Goal: Information Seeking & Learning: Learn about a topic

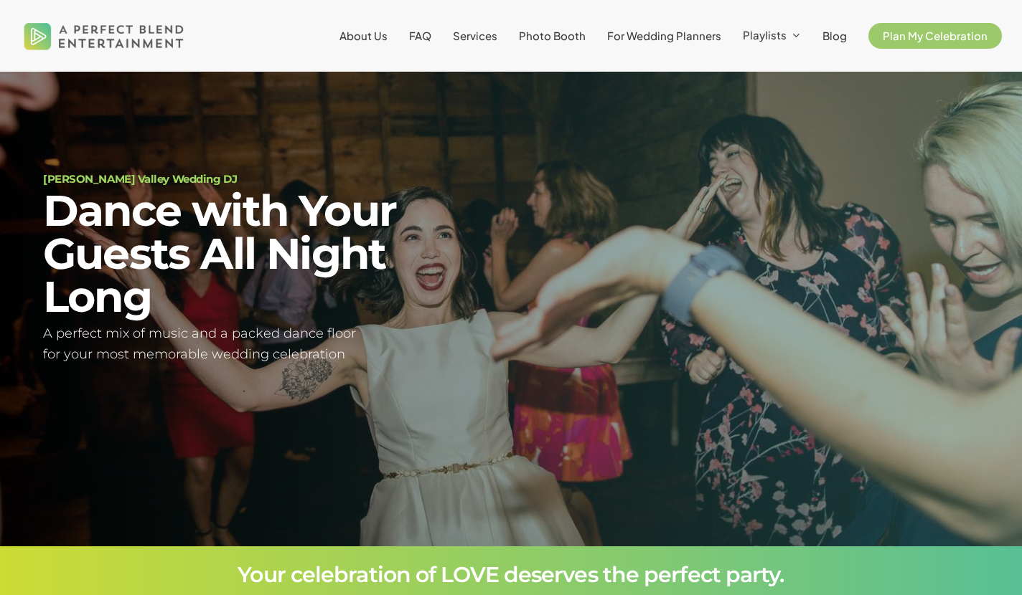
scroll to position [50, 0]
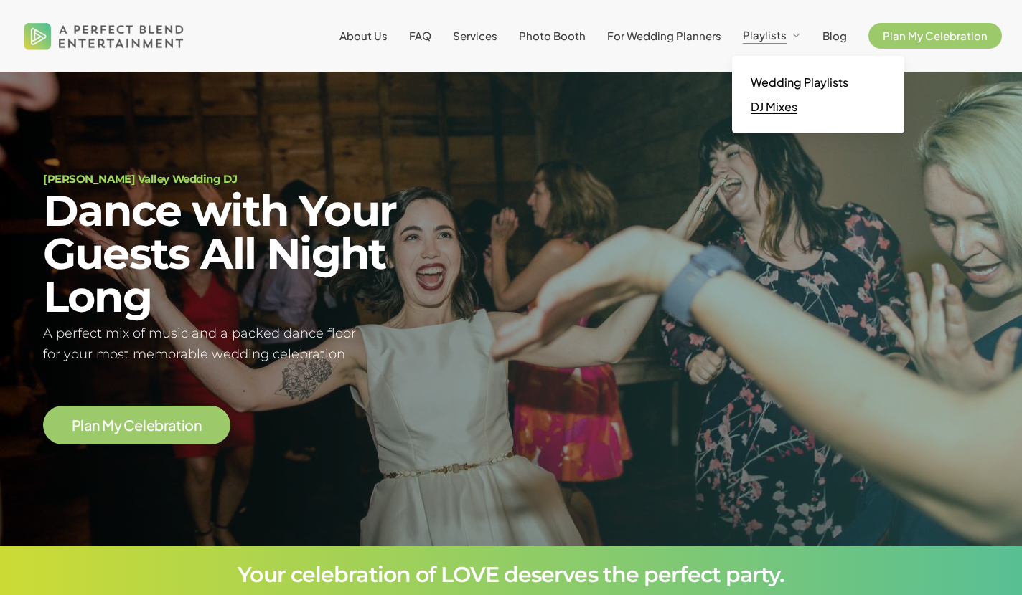
click at [780, 103] on span "DJ Mixes" at bounding box center [773, 106] width 47 height 15
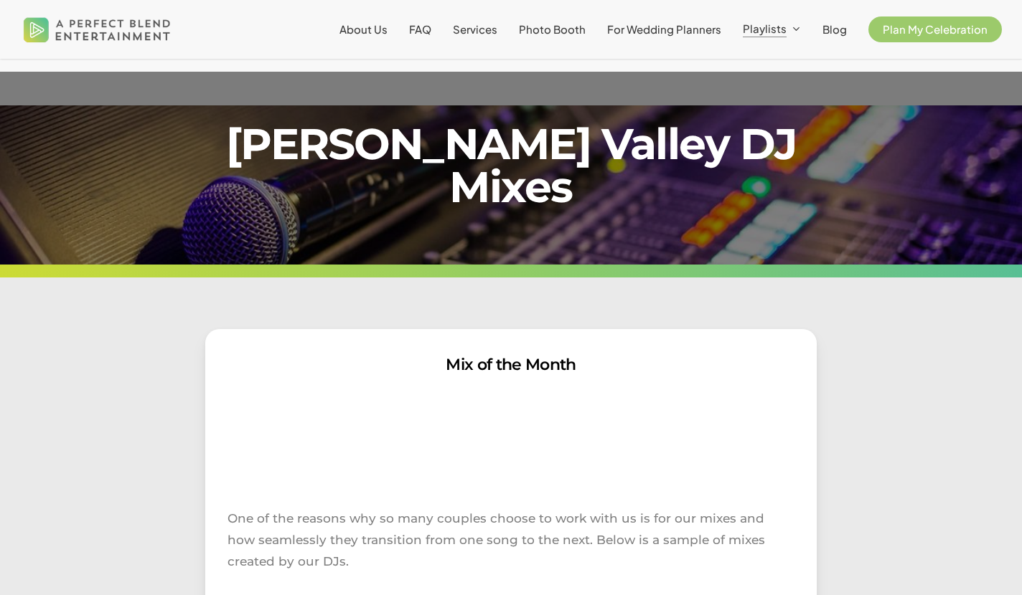
scroll to position [430, 0]
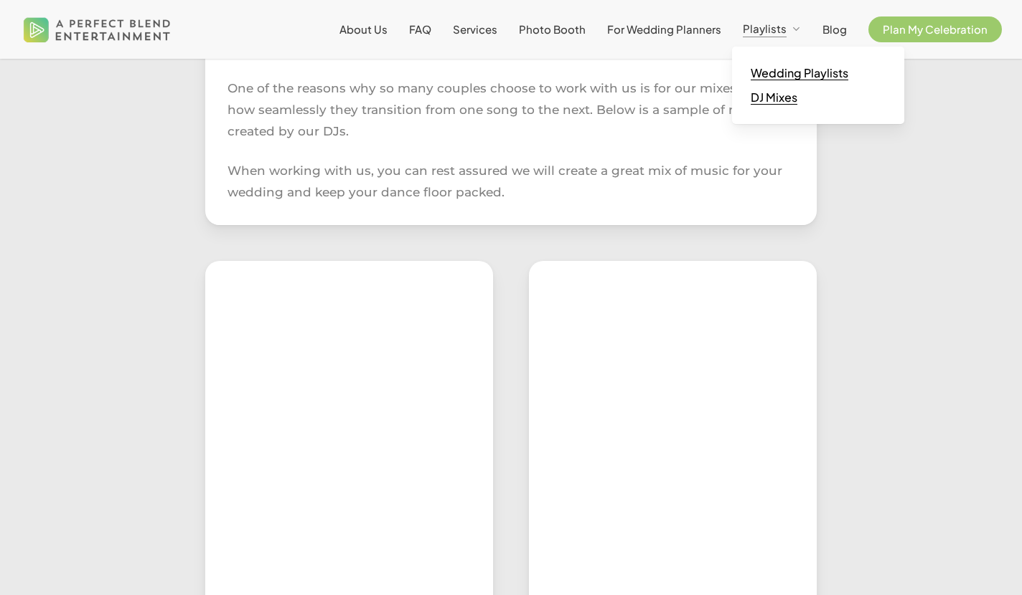
click at [797, 72] on span "Wedding Playlists" at bounding box center [799, 72] width 98 height 15
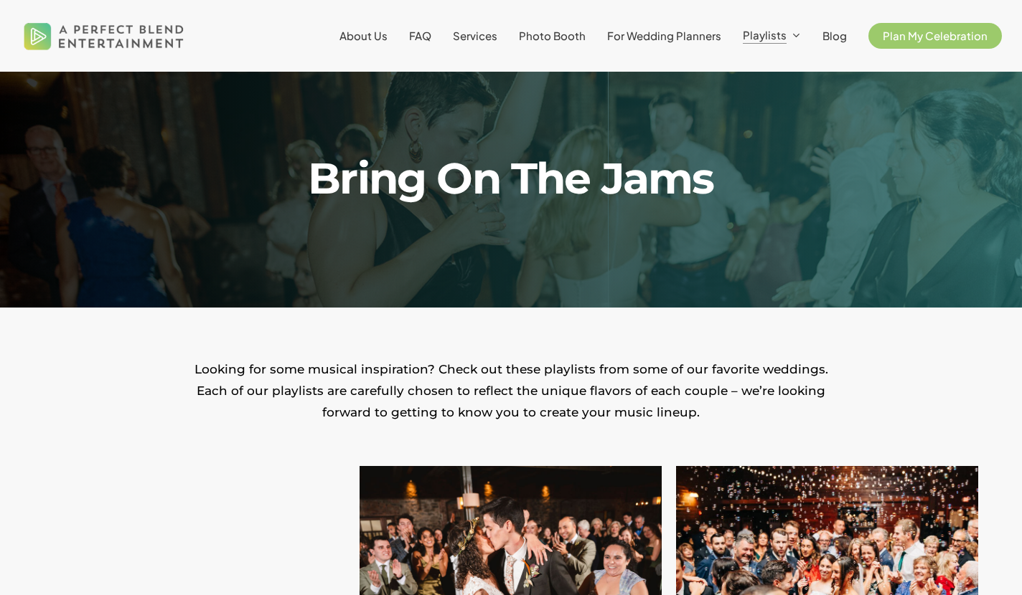
scroll to position [463, 0]
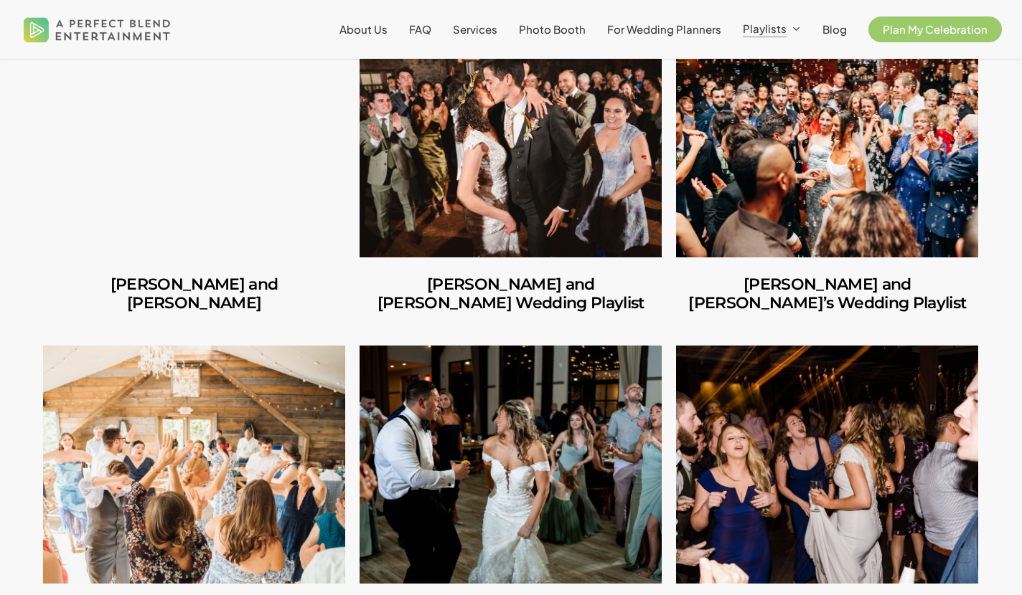
click at [184, 190] on link "Carlos and Olivia" at bounding box center [194, 138] width 302 height 238
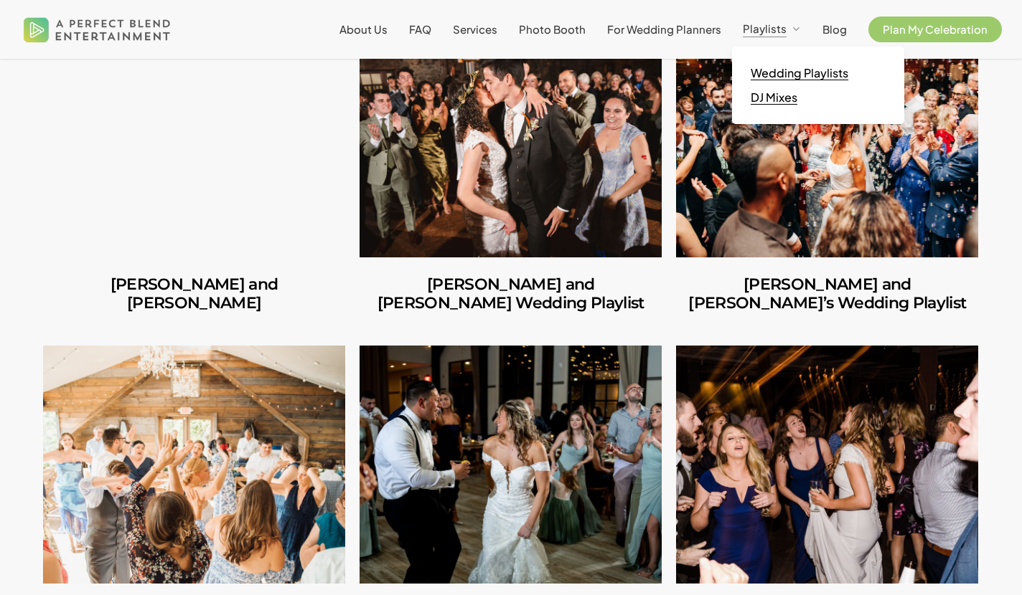
click at [791, 94] on span "DJ Mixes" at bounding box center [773, 97] width 47 height 15
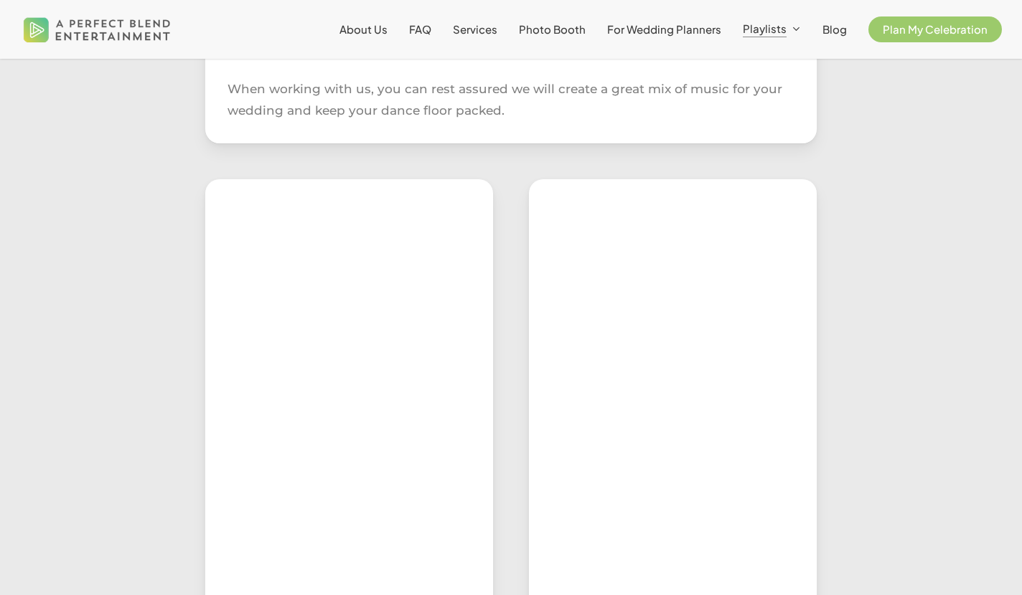
scroll to position [509, 0]
